Goal: Contribute content: Contribute content

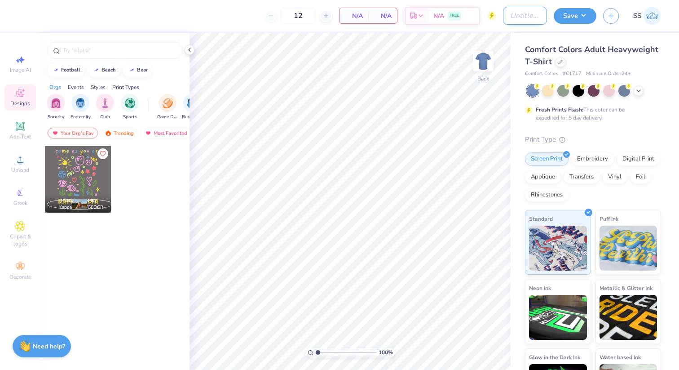
click at [517, 15] on input "Design Title" at bounding box center [525, 16] width 44 height 18
type input "NAU DPHIE Parents weekend shirts"
click at [574, 17] on button "Save" at bounding box center [575, 15] width 43 height 16
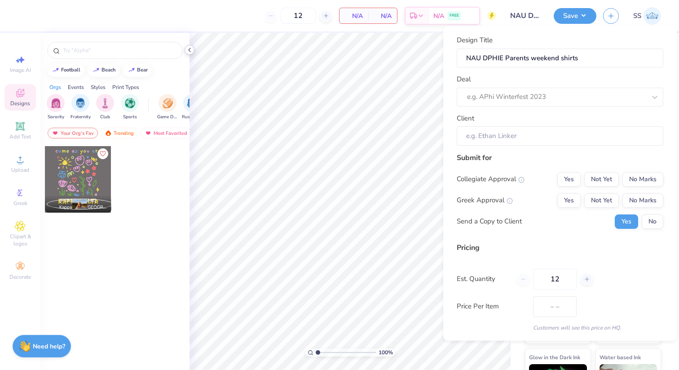
click at [189, 50] on icon at bounding box center [189, 49] width 7 height 7
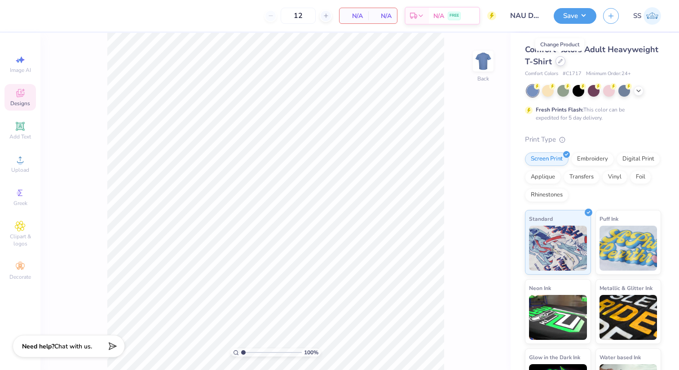
click at [559, 63] on div at bounding box center [561, 61] width 10 height 10
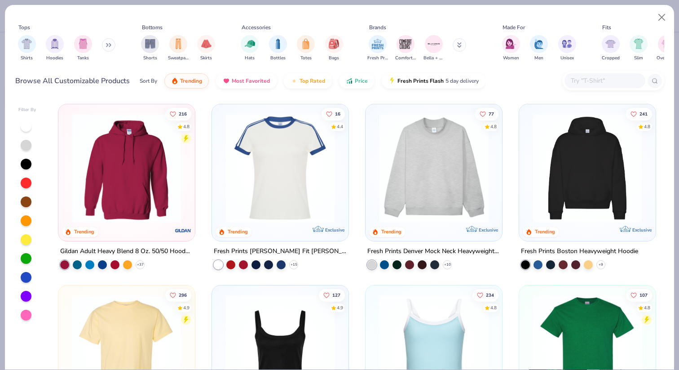
click at [589, 82] on input "text" at bounding box center [604, 80] width 69 height 10
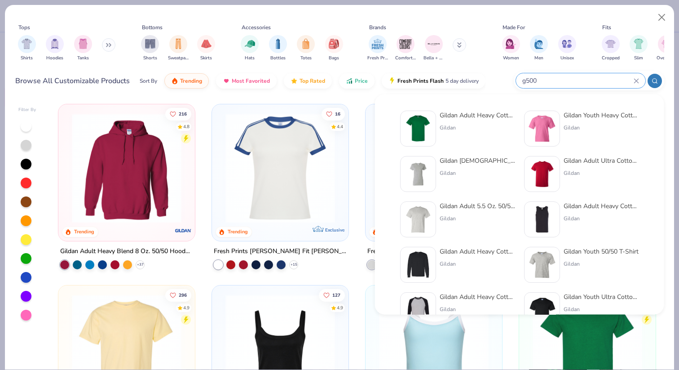
type input "g500"
click at [463, 113] on div "Gildan Adult Heavy Cotton T-Shirt" at bounding box center [477, 114] width 75 height 9
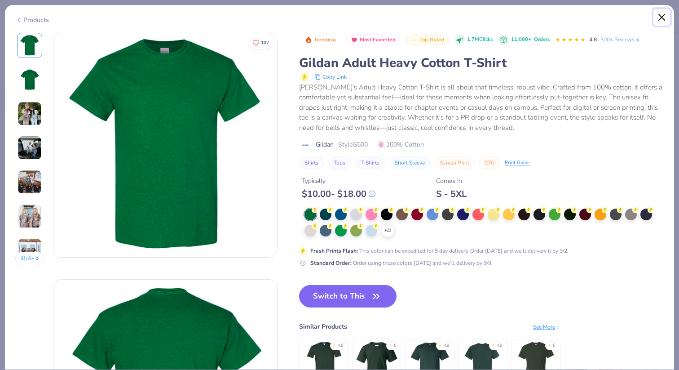
click at [660, 19] on button "Close" at bounding box center [661, 17] width 17 height 17
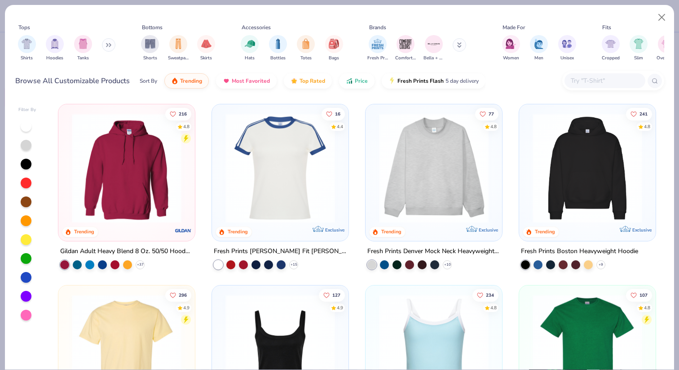
click at [582, 88] on div at bounding box center [613, 80] width 102 height 19
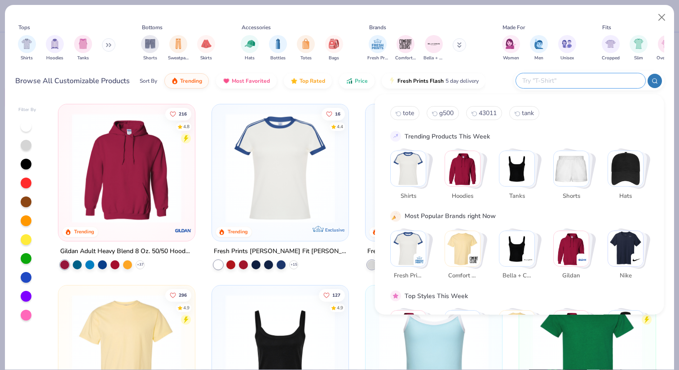
click at [415, 169] on img "Stack Card Button Shirts" at bounding box center [408, 168] width 35 height 35
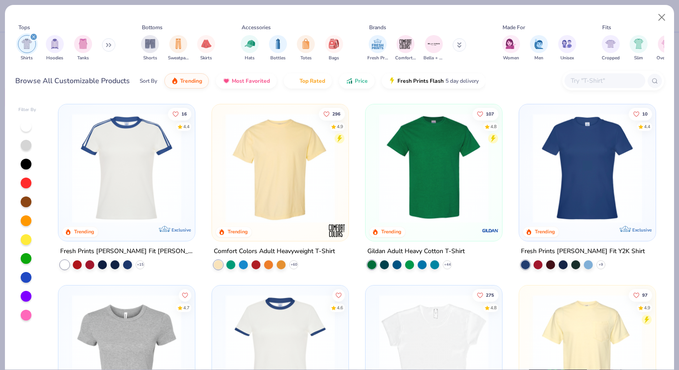
click at [284, 177] on img at bounding box center [280, 168] width 119 height 110
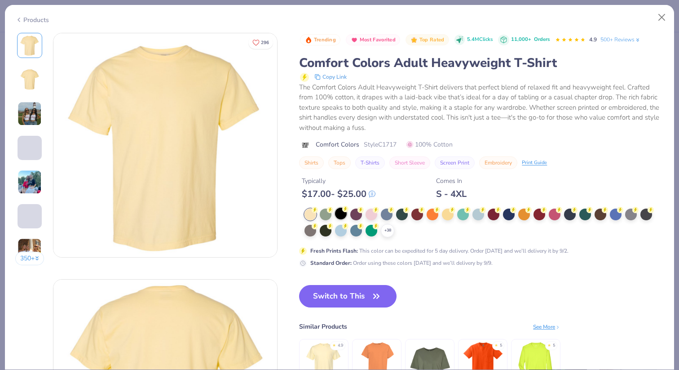
click at [342, 210] on div at bounding box center [341, 213] width 12 height 12
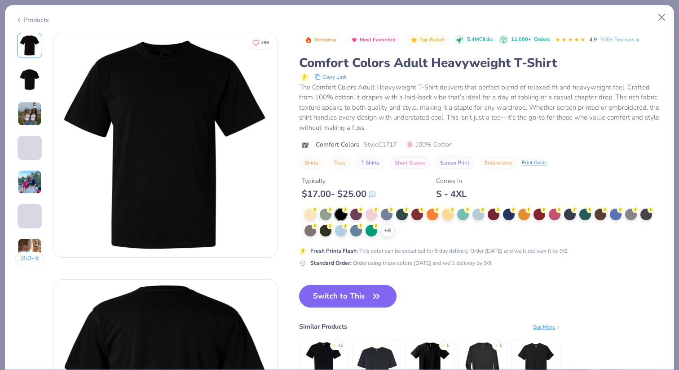
click at [330, 295] on button "Switch to This" at bounding box center [347, 296] width 97 height 22
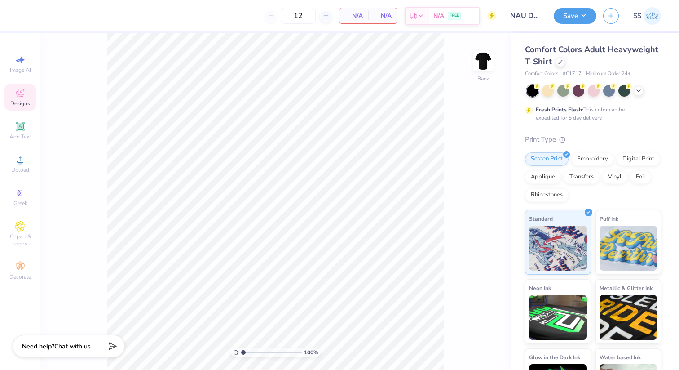
click at [18, 107] on div "Designs" at bounding box center [19, 97] width 31 height 26
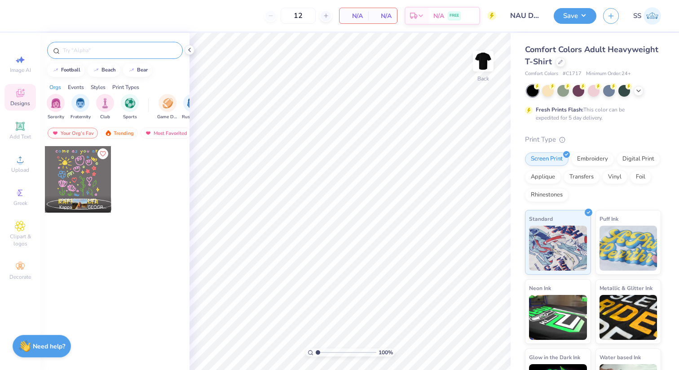
click at [79, 49] on input "text" at bounding box center [119, 50] width 115 height 9
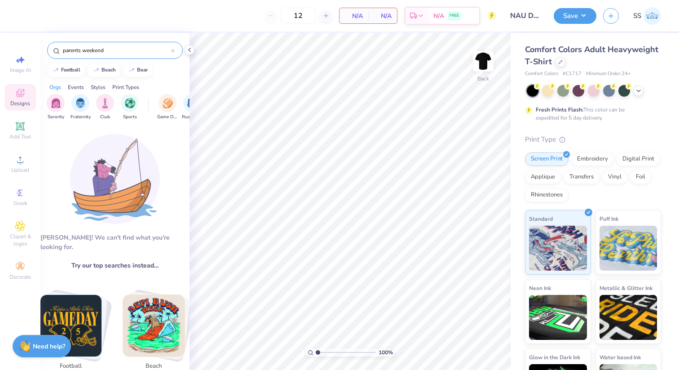
click at [89, 50] on input "parents weekend" at bounding box center [116, 50] width 109 height 9
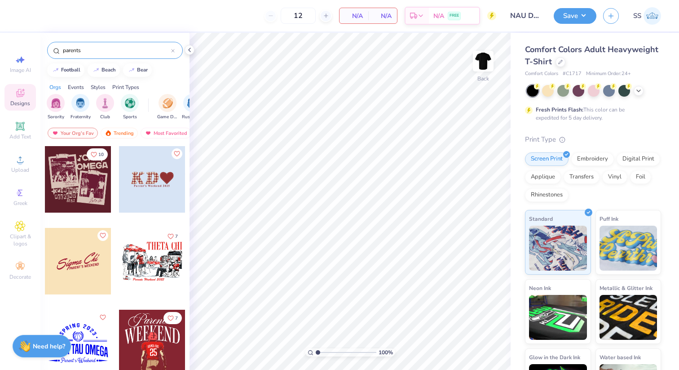
type input "parents"
click at [90, 192] on div at bounding box center [78, 179] width 66 height 66
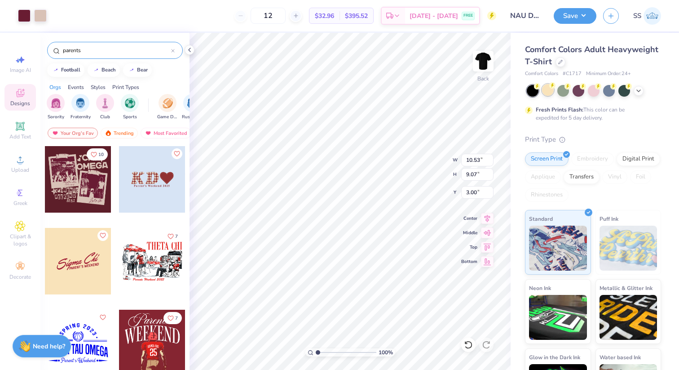
click at [551, 91] on div at bounding box center [548, 90] width 12 height 12
click at [635, 90] on icon at bounding box center [638, 89] width 7 height 7
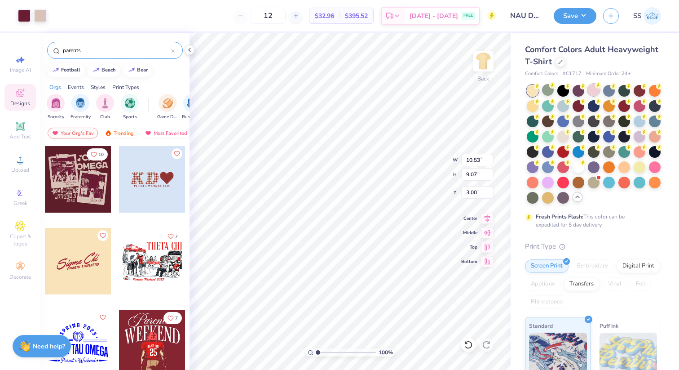
click at [592, 92] on div at bounding box center [594, 90] width 12 height 12
click at [657, 154] on div at bounding box center [655, 151] width 12 height 12
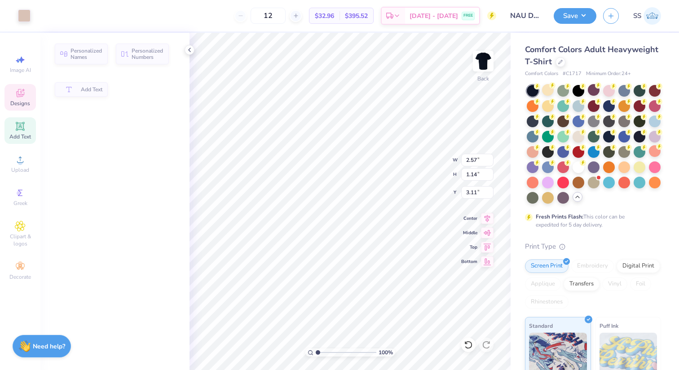
type input "2.57"
type input "1.14"
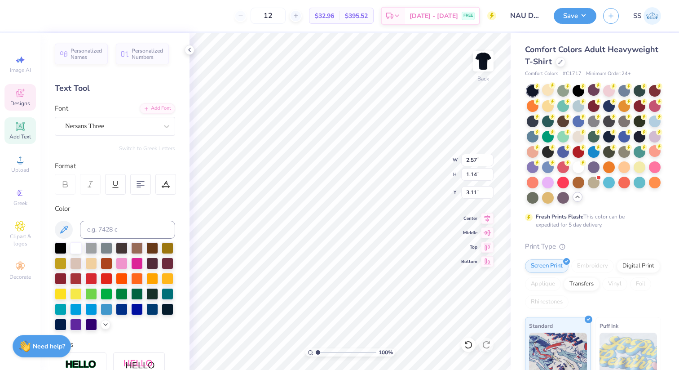
type input "3.00"
type input "5.57"
type input "1.39"
type input "4.45"
click at [191, 52] on icon at bounding box center [189, 49] width 7 height 7
